Goal: Task Accomplishment & Management: Complete application form

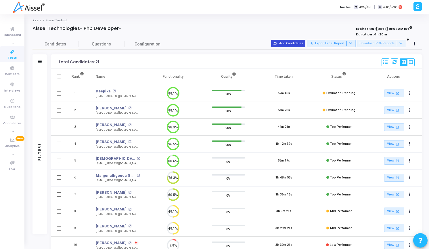
click at [294, 44] on button "person_add_alt Add Candidates" at bounding box center [288, 43] width 34 height 7
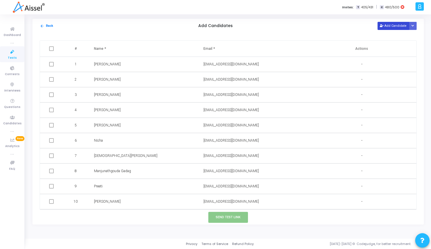
click at [386, 28] on button "Add Candidate" at bounding box center [393, 26] width 32 height 8
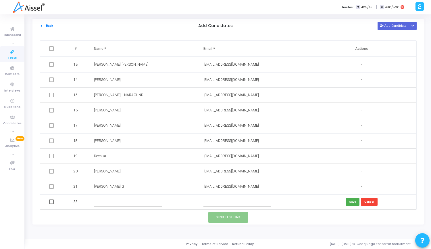
click at [222, 202] on input "text" at bounding box center [237, 201] width 68 height 9
paste input "[EMAIL_ADDRESS][DOMAIN_NAME]"
type input "[EMAIL_ADDRESS][DOMAIN_NAME]"
click at [127, 200] on input "text" at bounding box center [128, 201] width 68 height 9
paste input "[PERSON_NAME]"
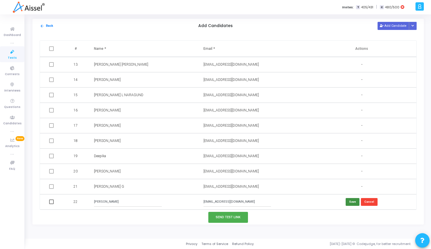
type input "[PERSON_NAME]"
click at [355, 200] on button "Save" at bounding box center [353, 202] width 14 height 8
click at [53, 201] on span at bounding box center [51, 201] width 5 height 5
click at [51, 204] on input "checkbox" at bounding box center [51, 204] width 0 height 0
checkbox input "true"
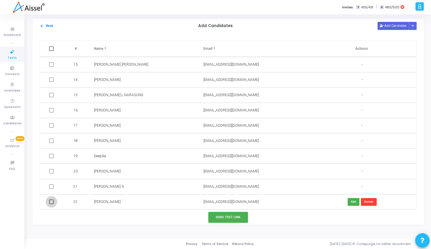
checkbox input "true"
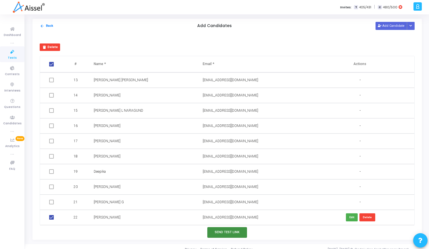
click at [233, 232] on button "Send Test Link" at bounding box center [227, 232] width 40 height 11
